Goal: Task Accomplishment & Management: Complete application form

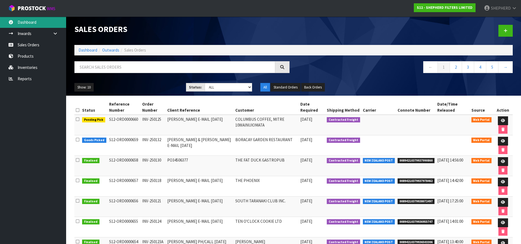
click at [33, 24] on link "Dashboard" at bounding box center [33, 22] width 66 height 11
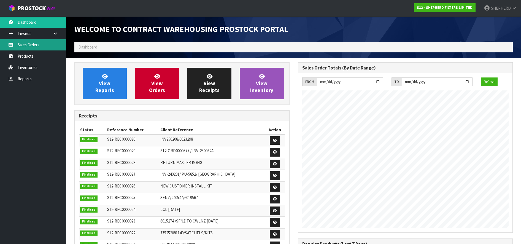
click at [27, 46] on link "Sales Orders" at bounding box center [33, 44] width 66 height 11
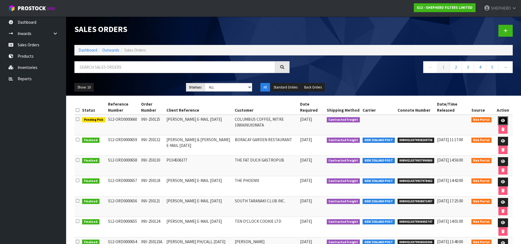
click at [502, 120] on icon at bounding box center [503, 121] width 4 height 4
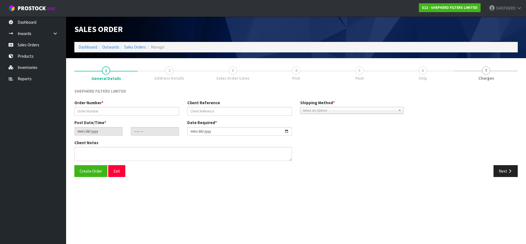
type input "INV-250125"
type input "[PERSON_NAME] E-MAIL [DATE]"
type input "[DATE]"
type input "14:53:00.000"
type input "[DATE]"
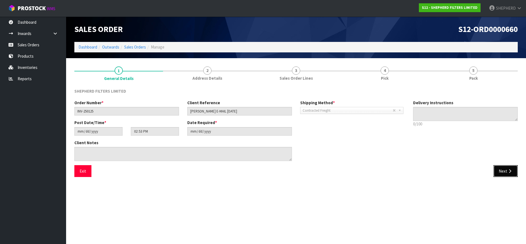
click at [500, 172] on button "Next" at bounding box center [506, 171] width 24 height 12
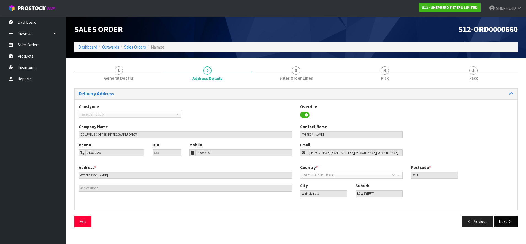
click at [502, 220] on button "Next" at bounding box center [506, 221] width 24 height 12
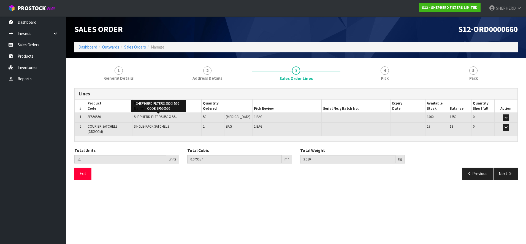
click at [150, 118] on span "SHEPHERD FILTERS 550 X 55..." at bounding box center [156, 116] width 44 height 5
click at [81, 170] on button "Exit" at bounding box center [82, 173] width 17 height 12
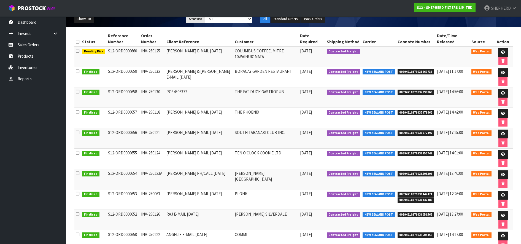
scroll to position [69, 0]
click at [504, 172] on link at bounding box center [503, 174] width 10 height 9
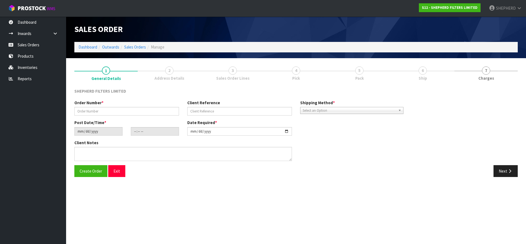
type input "INV-250123A"
type input "[PERSON_NAME] PH/CALL [DATE]"
type input "[DATE]"
type input "20:55:00.000"
type input "[DATE]"
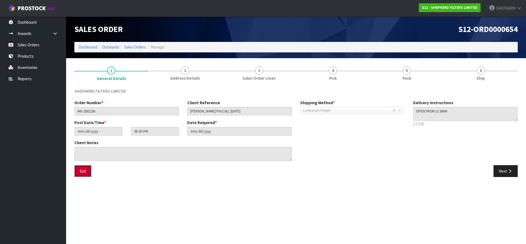
click at [82, 170] on button "Exit" at bounding box center [82, 171] width 17 height 12
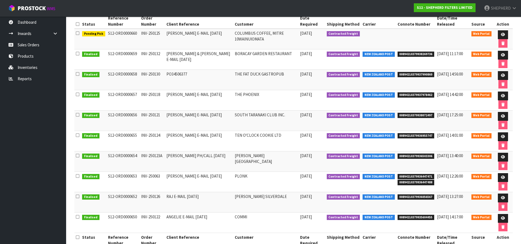
scroll to position [99, 0]
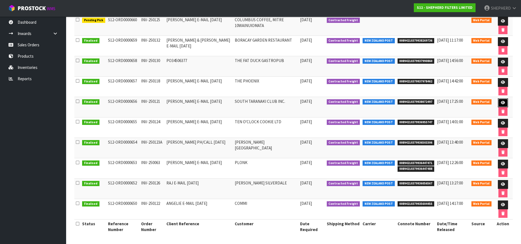
click at [500, 101] on link at bounding box center [503, 102] width 10 height 9
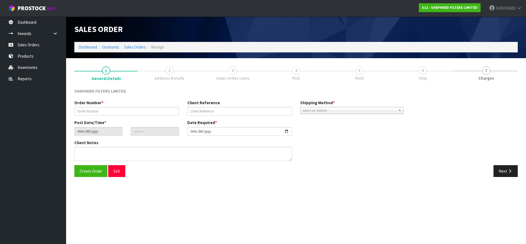
type input "INV-250121"
type input "[PERSON_NAME] E-MAIL [DATE]"
type input "[DATE]"
type input "21:43:00.000"
type input "[DATE]"
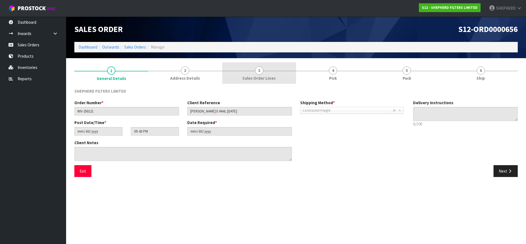
click at [258, 70] on span "3" at bounding box center [259, 70] width 8 height 8
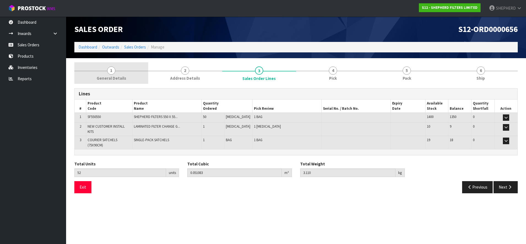
click at [112, 71] on span "1" at bounding box center [111, 70] width 8 height 8
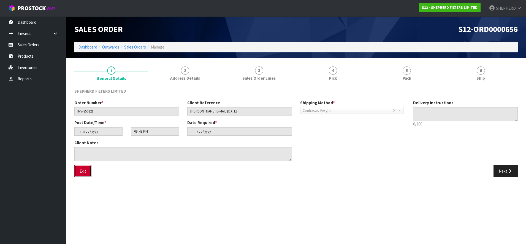
click at [84, 172] on button "Exit" at bounding box center [82, 171] width 17 height 12
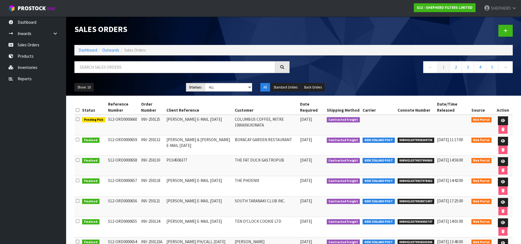
drag, startPoint x: 137, startPoint y: 118, endPoint x: 106, endPoint y: 120, distance: 30.9
click at [107, 120] on td "S12-ORD0000660" at bounding box center [123, 125] width 33 height 21
copy td "S12-ORD0000660"
click at [21, 24] on link "Dashboard" at bounding box center [33, 22] width 66 height 11
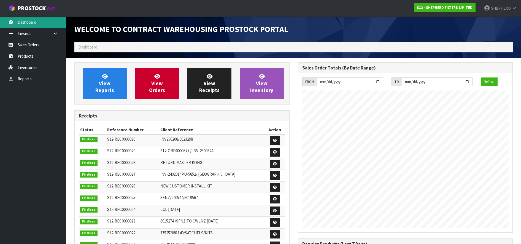
scroll to position [288, 223]
click at [27, 46] on link "Sales Orders" at bounding box center [33, 44] width 66 height 11
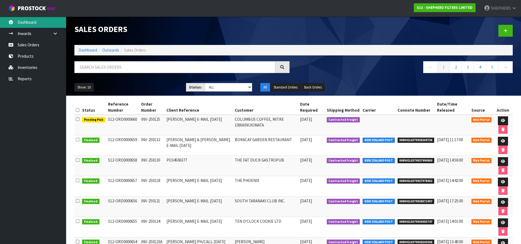
click at [19, 26] on link "Dashboard" at bounding box center [33, 22] width 66 height 11
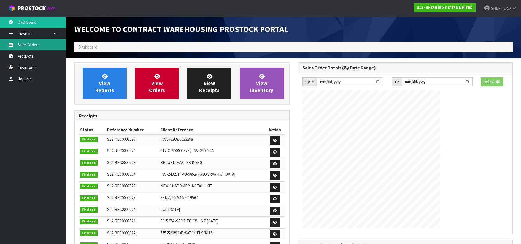
click at [27, 45] on body "Toggle navigation ProStock WMS S12 - SHEPHERD FILTERS LIMITED SHEPHERD Logout D…" at bounding box center [260, 122] width 521 height 244
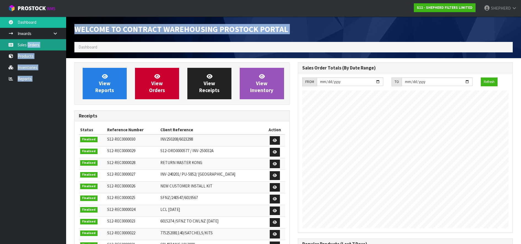
scroll to position [288, 223]
drag, startPoint x: 27, startPoint y: 45, endPoint x: 24, endPoint y: 45, distance: 3.0
click at [24, 45] on link "Sales Orders" at bounding box center [33, 44] width 66 height 11
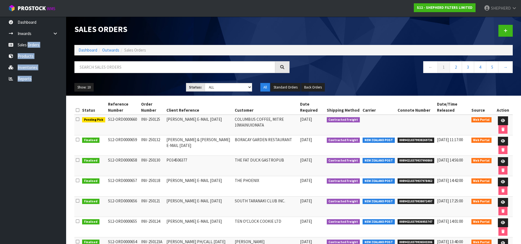
click at [197, 121] on td "[PERSON_NAME] E-MAIL [DATE]" at bounding box center [199, 125] width 69 height 21
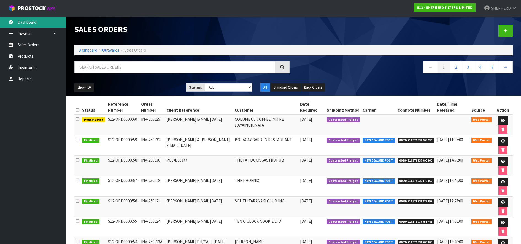
click at [21, 21] on link "Dashboard" at bounding box center [33, 22] width 66 height 11
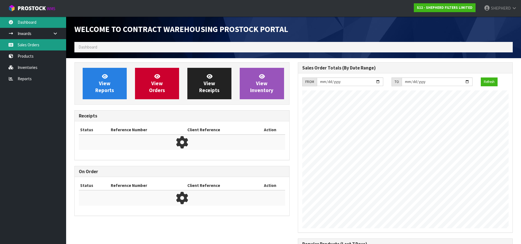
scroll to position [288, 223]
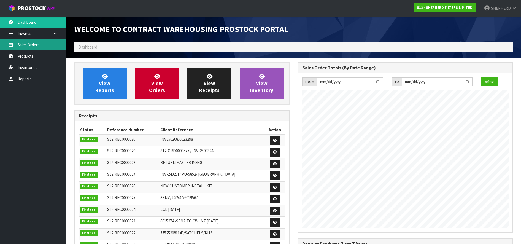
click at [26, 45] on link "Sales Orders" at bounding box center [33, 44] width 66 height 11
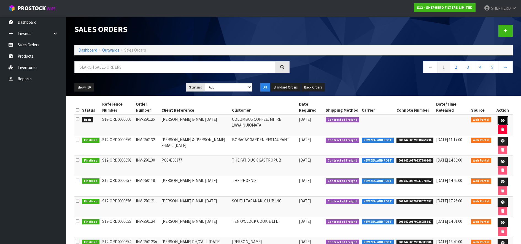
click at [504, 119] on link at bounding box center [502, 120] width 10 height 9
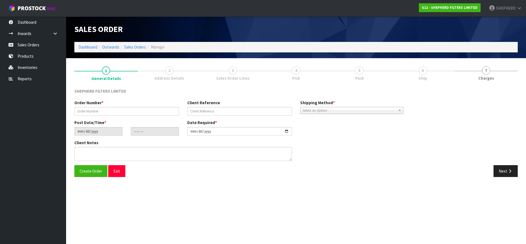
type input "INV-250125"
type input "[PERSON_NAME] E-MAIL [DATE]"
type input "[DATE]"
type input "14:53:00.000"
type input "[DATE]"
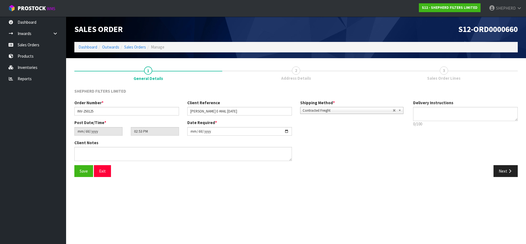
click at [443, 70] on span "3" at bounding box center [444, 70] width 8 height 8
click at [502, 170] on button "Next" at bounding box center [506, 171] width 24 height 12
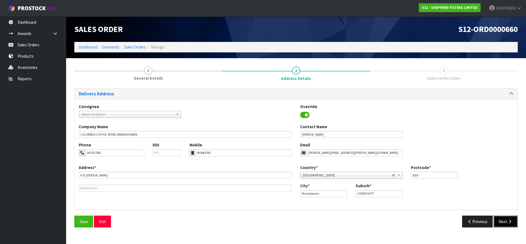
click at [506, 220] on button "Next" at bounding box center [506, 221] width 24 height 12
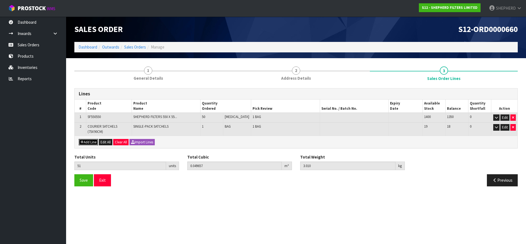
click at [80, 142] on icon "button" at bounding box center [81, 142] width 3 height 4
type input "0"
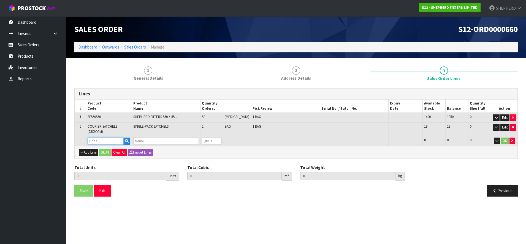
click at [97, 139] on input "text" at bounding box center [106, 140] width 36 height 7
type input "I"
type input "NEW"
click at [113, 149] on link "NEW CUSTOMER INSTALL KITS" at bounding box center [120, 150] width 64 height 7
type input "NEW CUSTOMER INSTALL KITS"
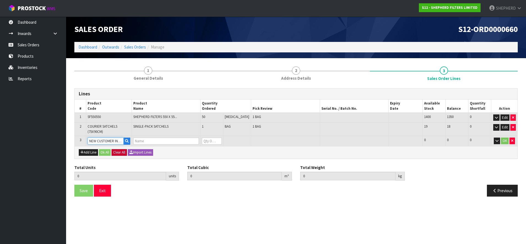
type input "51"
type input "0.049657"
type input "3.01"
type input "LAMINATED FILTER CHANGE GUIDE, STAPLED INSTRUCTIONS & RE-ORDER STICKER"
type input "0"
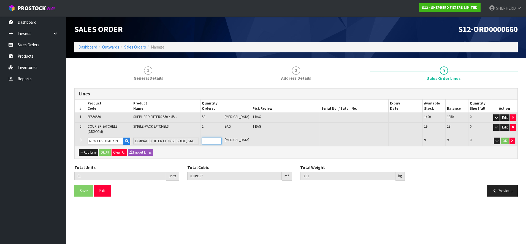
drag, startPoint x: 213, startPoint y: 141, endPoint x: 190, endPoint y: 137, distance: 23.6
click at [190, 137] on tr "3 NEW CUSTOMER INSTALL KITS LAMINATED FILTER CHANGE GUIDE, STAPLED INSTRUCTIONS…" at bounding box center [296, 141] width 443 height 10
type input "52"
type input "0.051083"
type input "3.11"
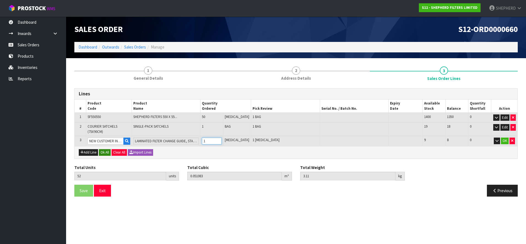
type input "1"
click at [104, 151] on button "Ok All" at bounding box center [105, 152] width 12 height 7
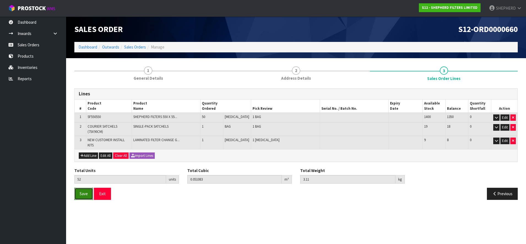
click at [84, 193] on span "Save" at bounding box center [84, 193] width 8 height 5
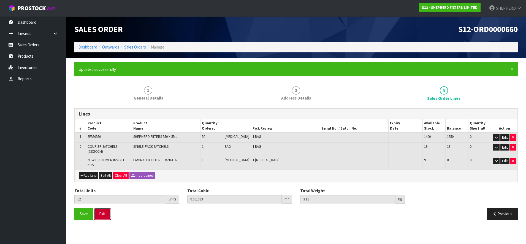
click at [103, 211] on button "Exit" at bounding box center [102, 214] width 17 height 12
